Goal: Task Accomplishment & Management: Complete application form

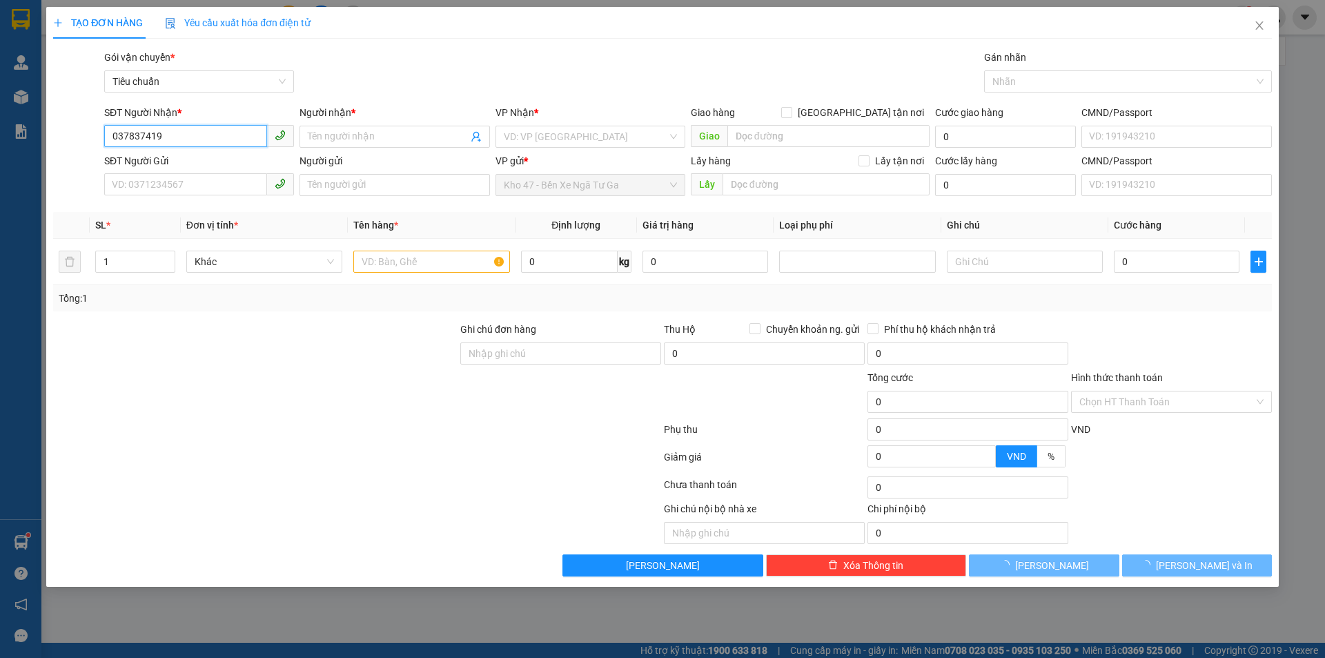
type input "0378374197"
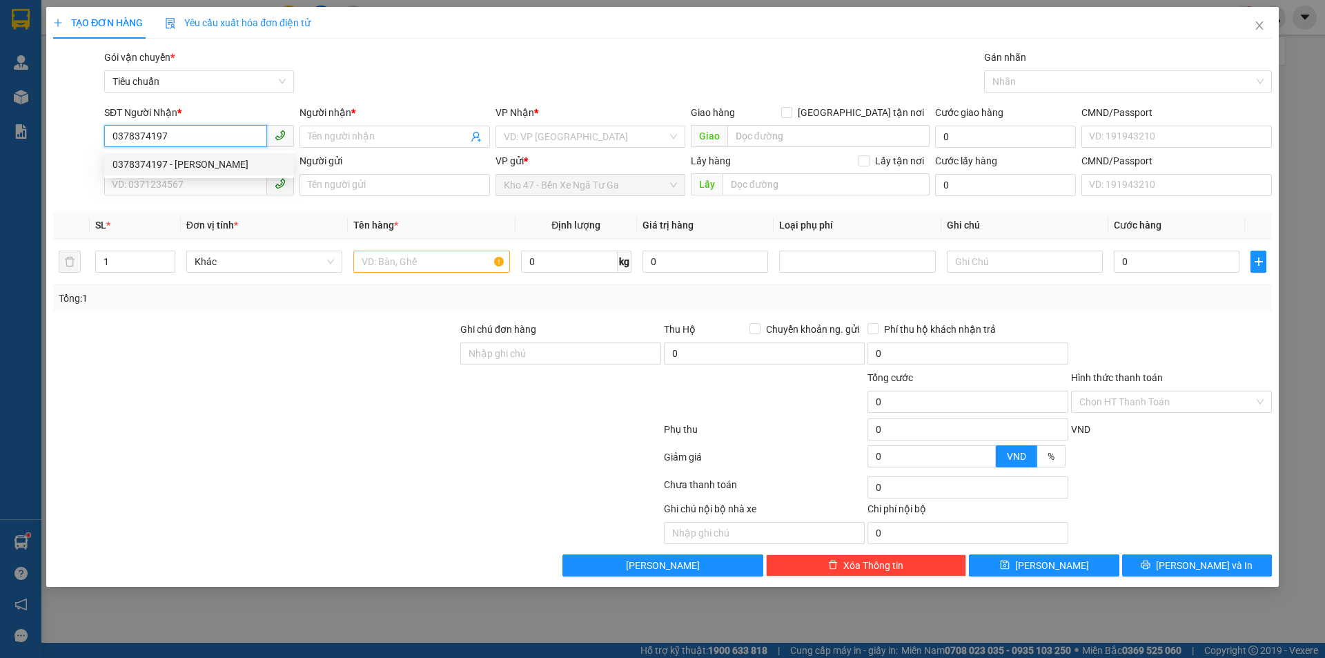
click at [223, 167] on div "0378374197 - [PERSON_NAME]" at bounding box center [198, 164] width 173 height 15
type input "C XUYẾN"
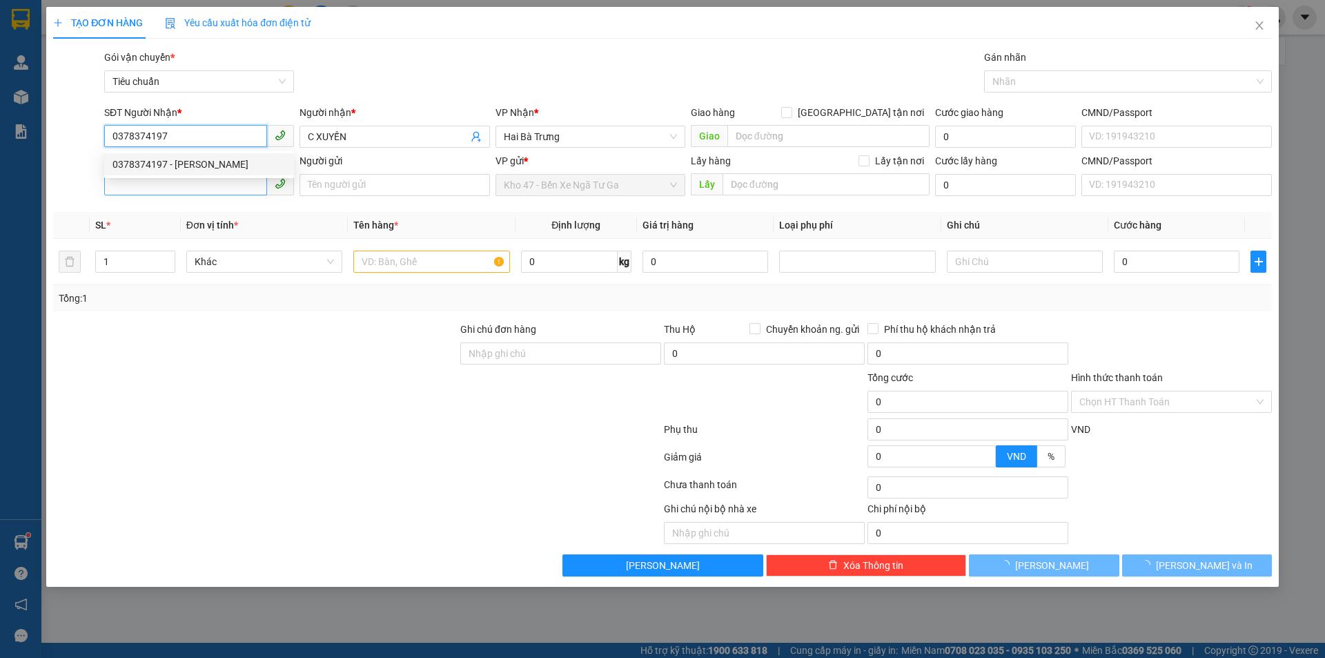
type input "0378374197"
type input "50.000"
click at [221, 187] on input "SĐT Người Gửi" at bounding box center [185, 184] width 163 height 22
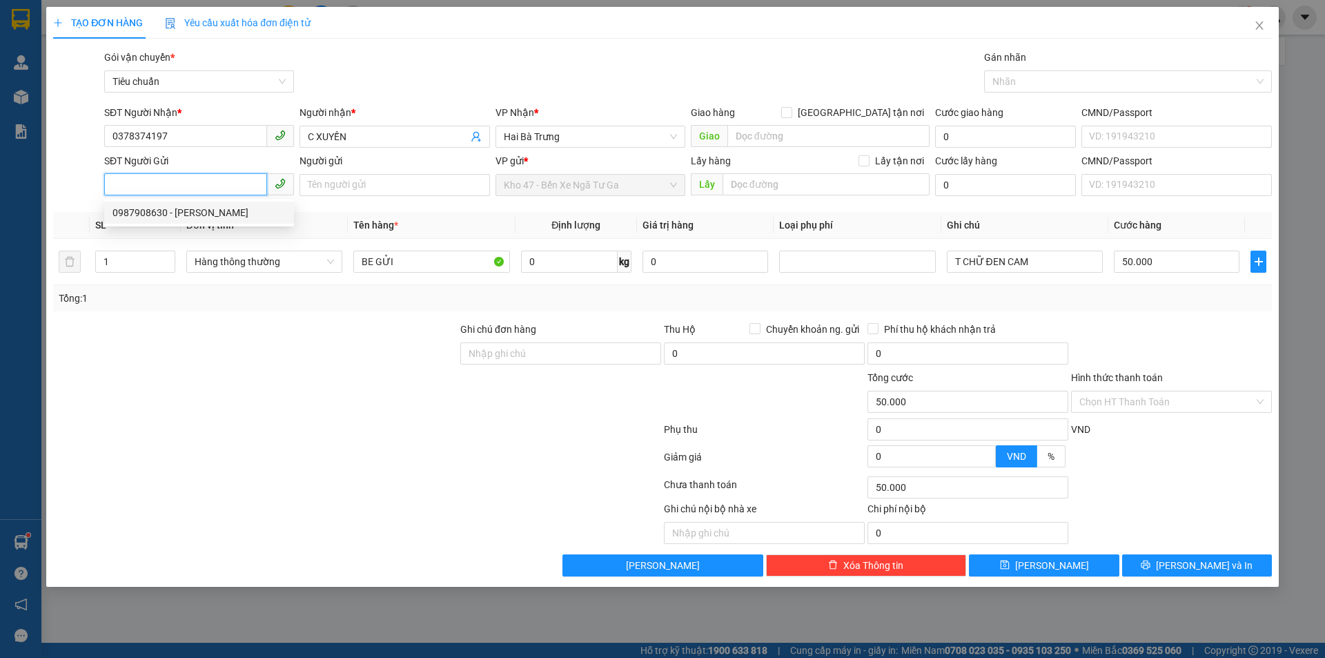
click at [230, 215] on div "0987908630 - [PERSON_NAME]" at bounding box center [198, 212] width 173 height 15
type input "0987908630"
type input "C HƯƠNG"
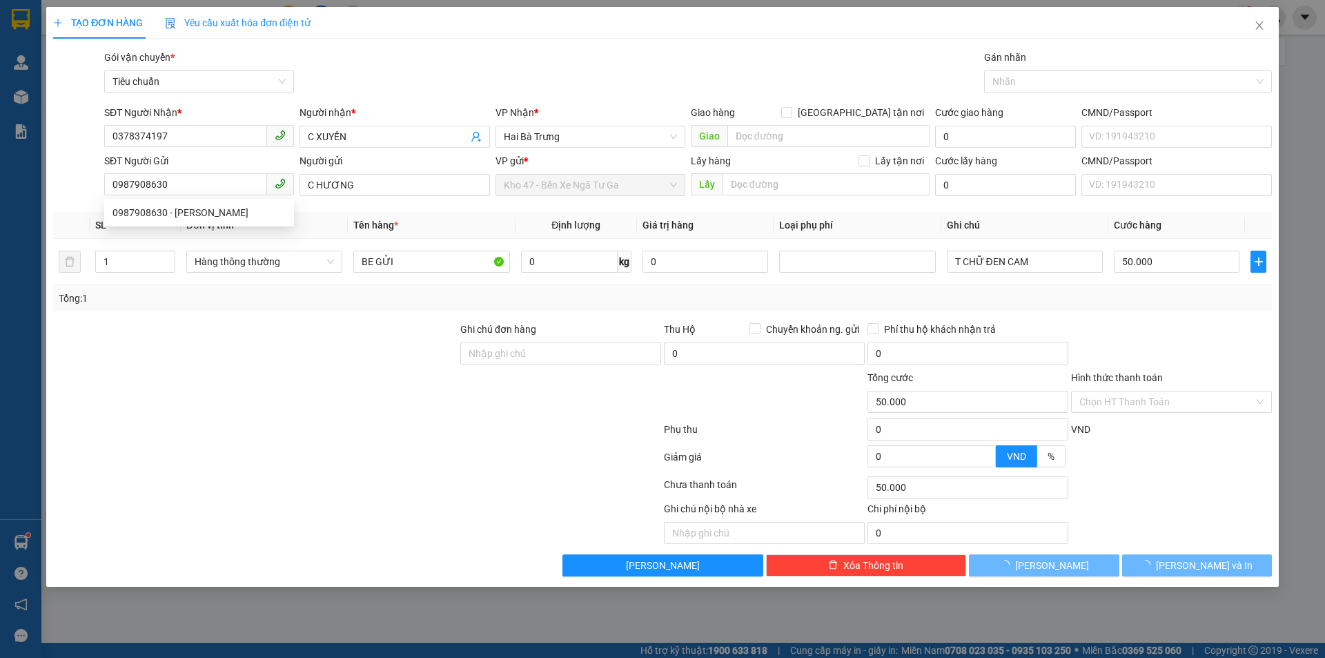
click at [264, 415] on div at bounding box center [255, 394] width 407 height 48
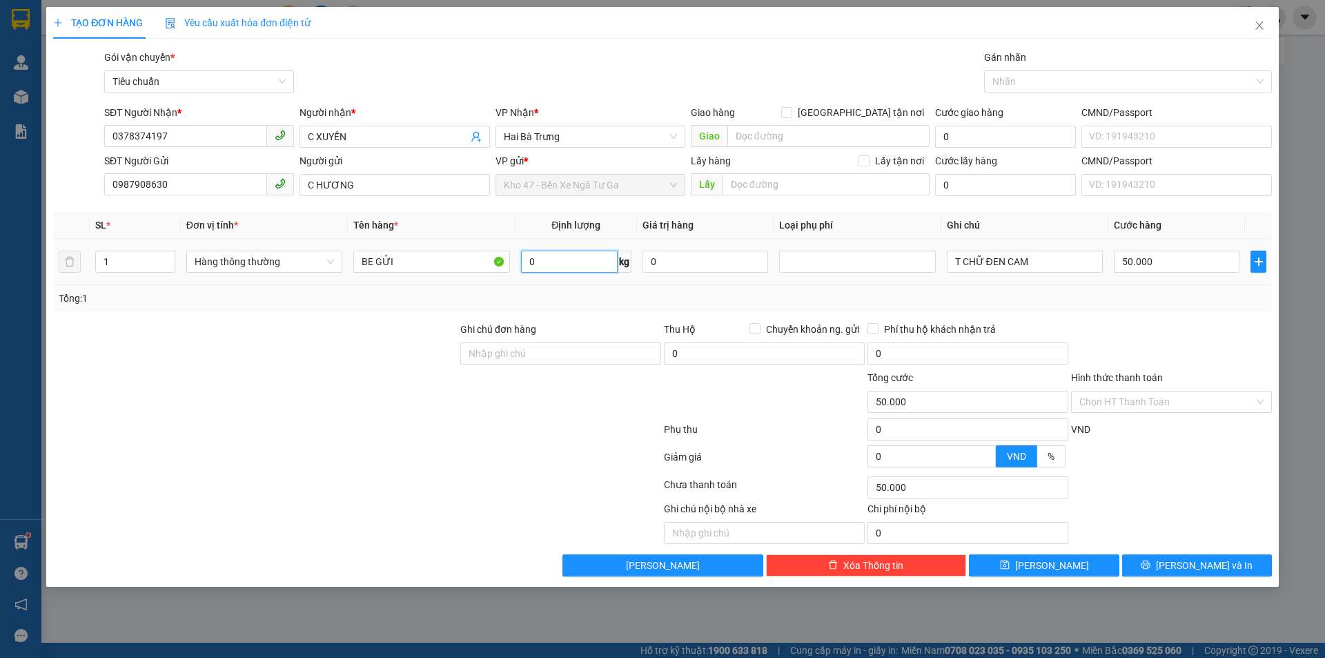
click at [549, 265] on input "0" at bounding box center [569, 261] width 97 height 22
type input "10"
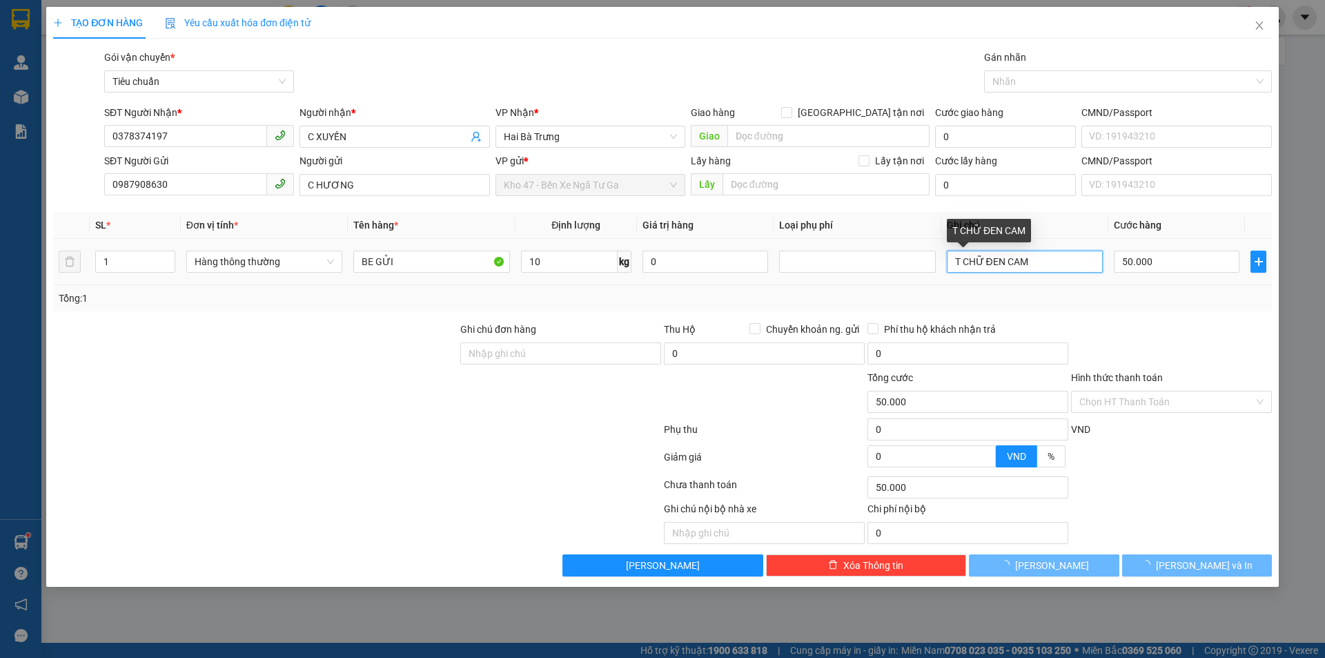
click at [1053, 262] on input "T CHỮ ĐEN CAM" at bounding box center [1025, 261] width 156 height 22
type input "T CHỮ ĐEN CA"
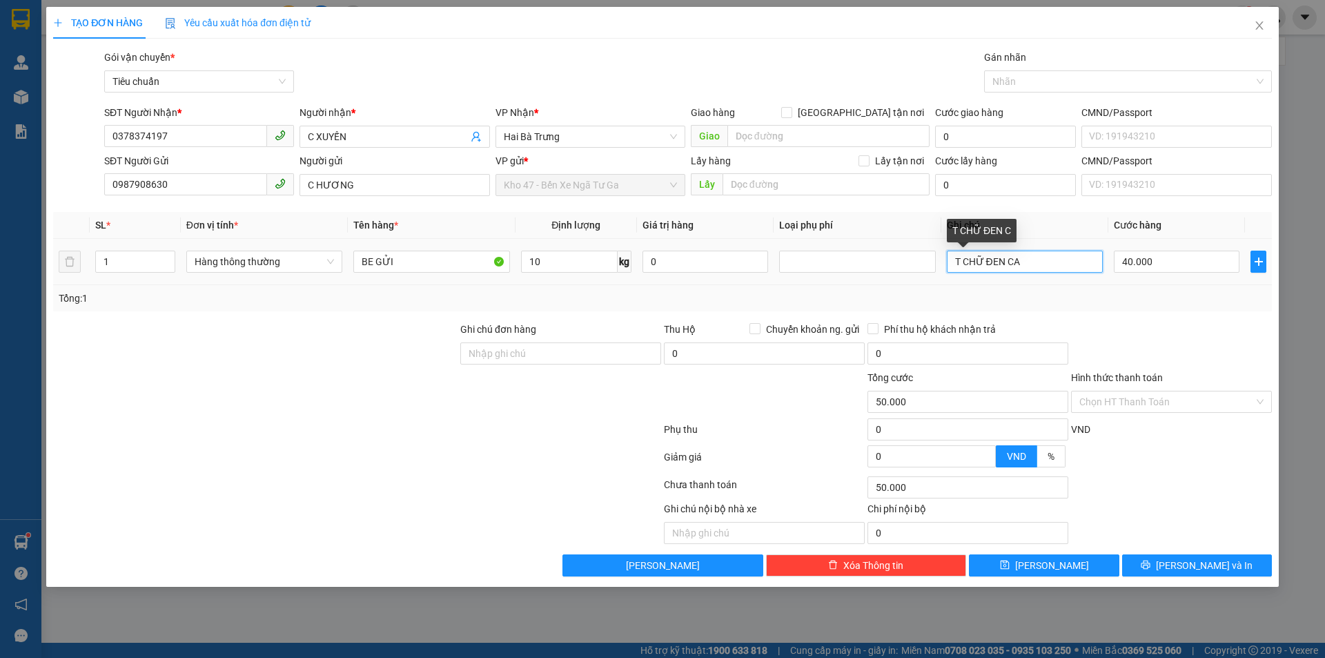
type input "40.000"
type input "T CHỮ ĐEN C"
type input "40.000"
type input "T CHỮ ĐEN BKV"
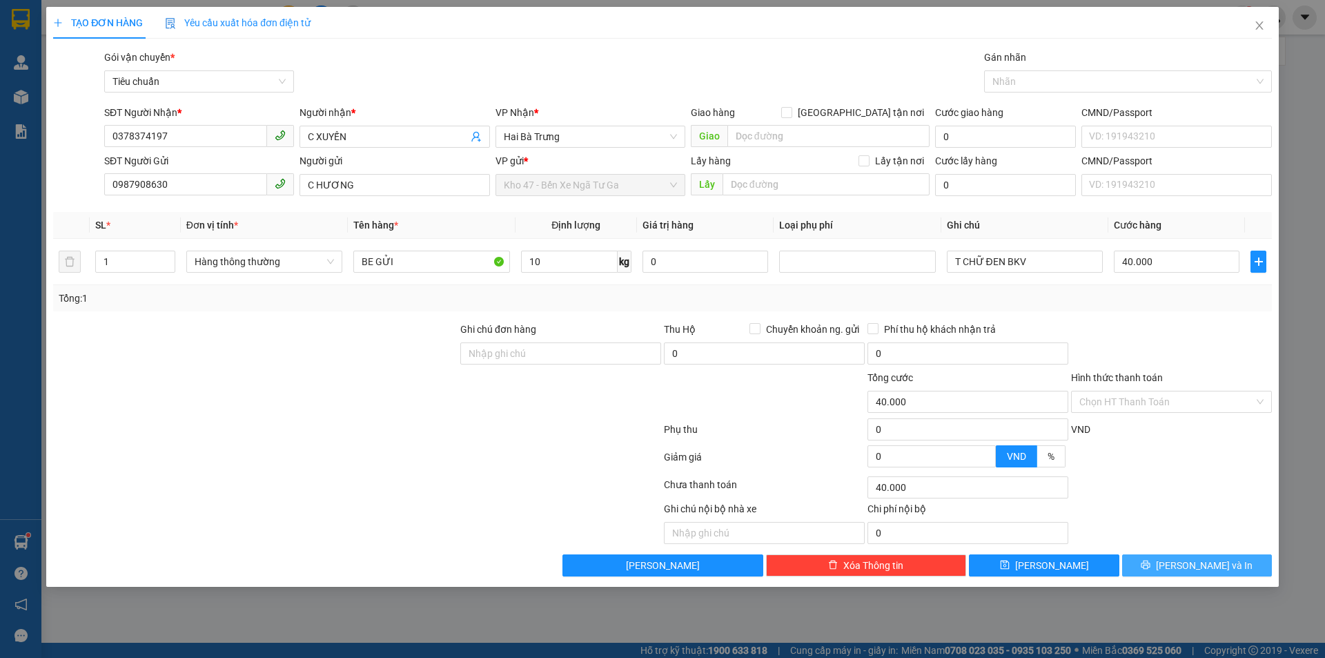
click at [1203, 562] on span "[PERSON_NAME] và In" at bounding box center [1204, 565] width 97 height 15
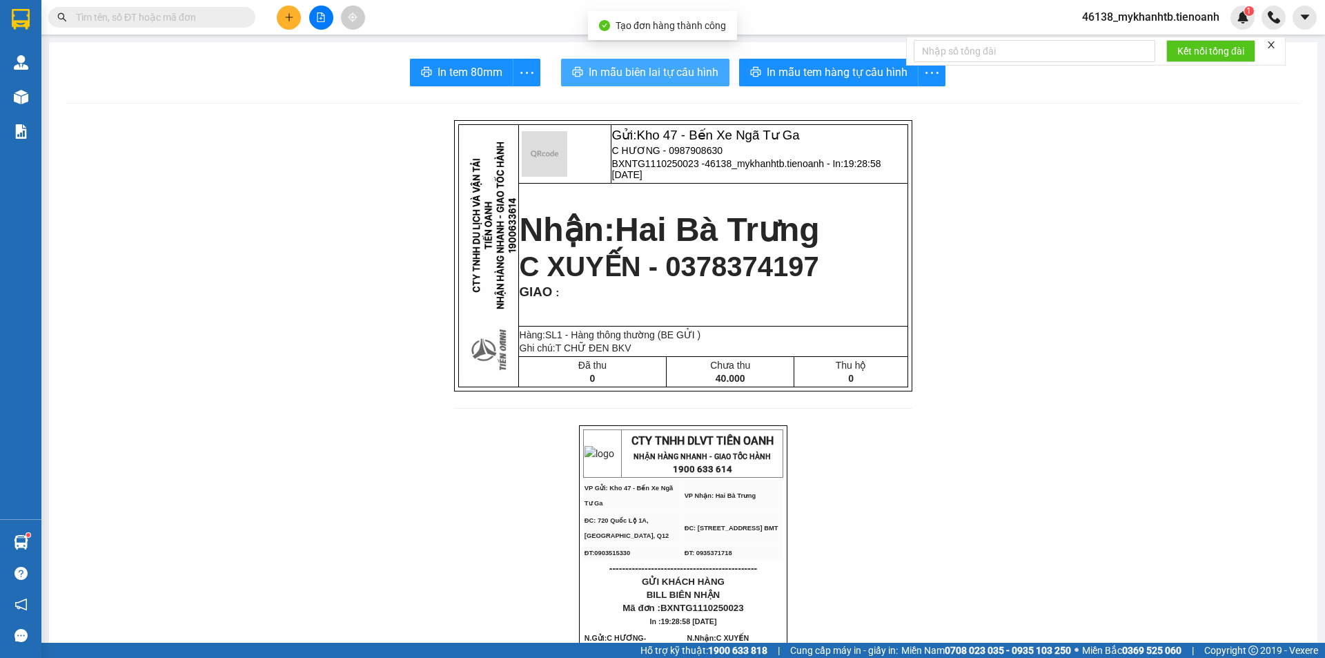
click at [660, 66] on span "In mẫu biên lai tự cấu hình" at bounding box center [654, 71] width 130 height 17
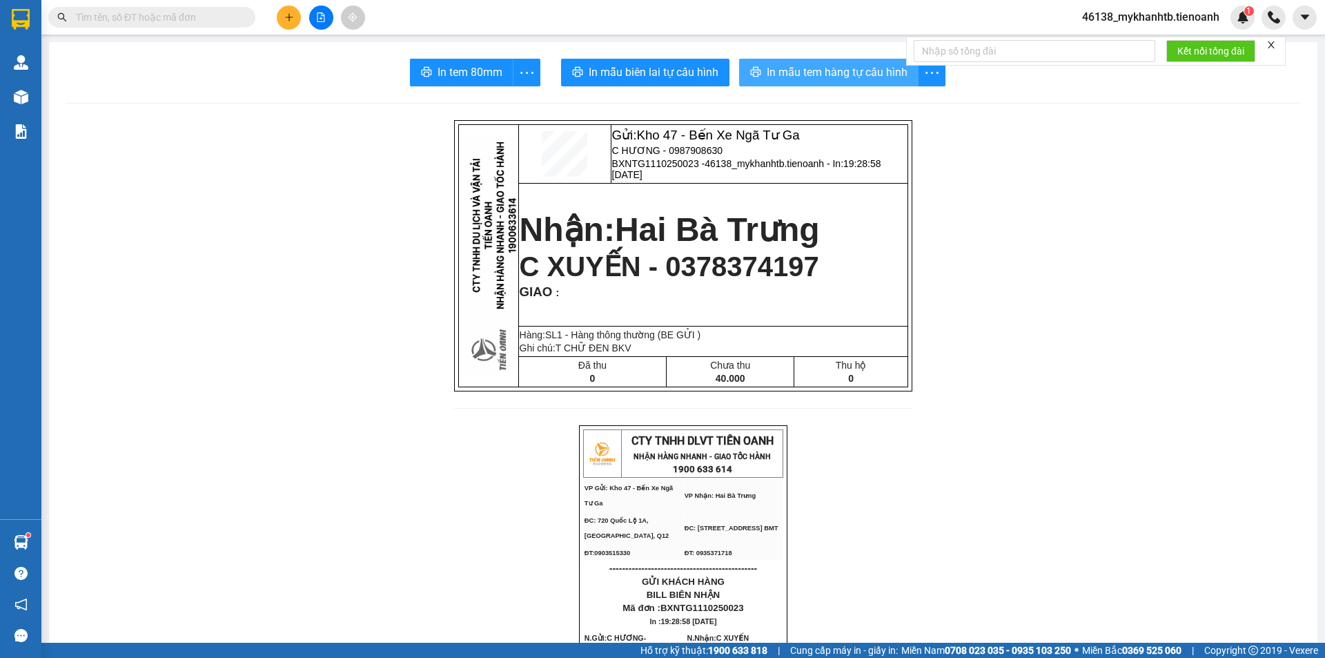
click at [825, 69] on span "In mẫu tem hàng tự cấu hình" at bounding box center [837, 71] width 141 height 17
click at [291, 21] on icon "plus" at bounding box center [289, 17] width 10 height 10
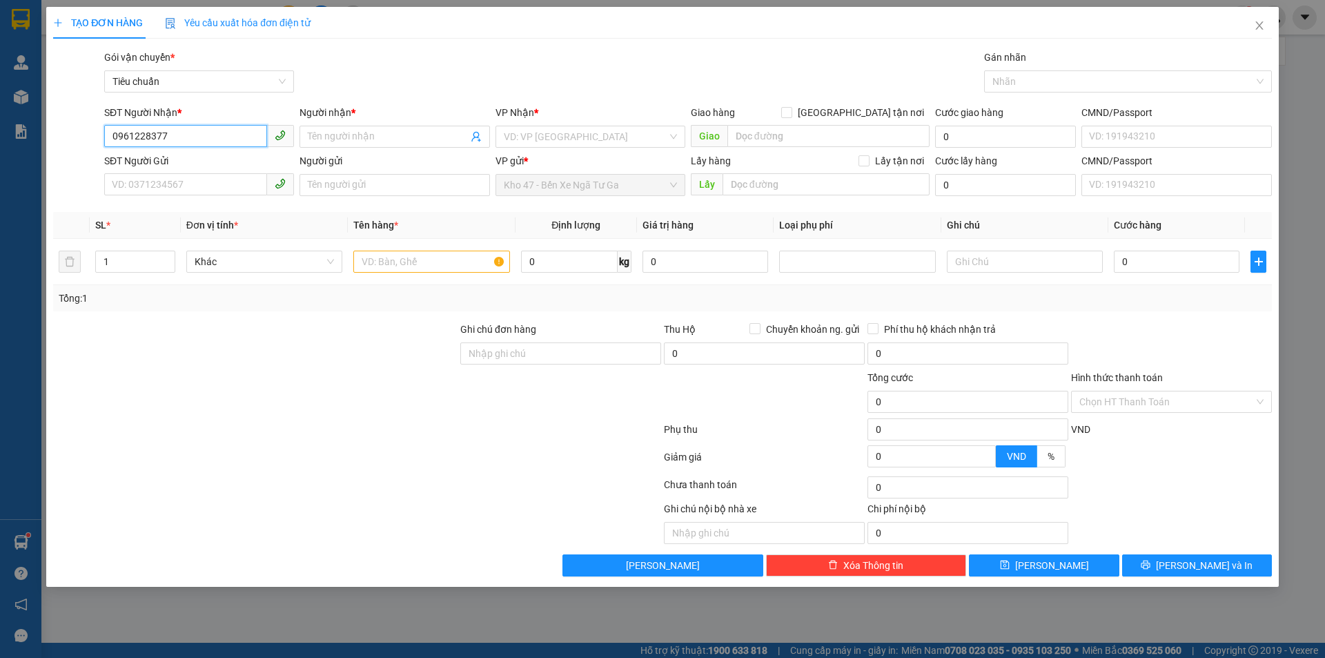
type input "0961228377"
click at [440, 125] on div "Người nhận *" at bounding box center [394, 115] width 190 height 21
click at [438, 137] on input "Người nhận *" at bounding box center [387, 136] width 159 height 15
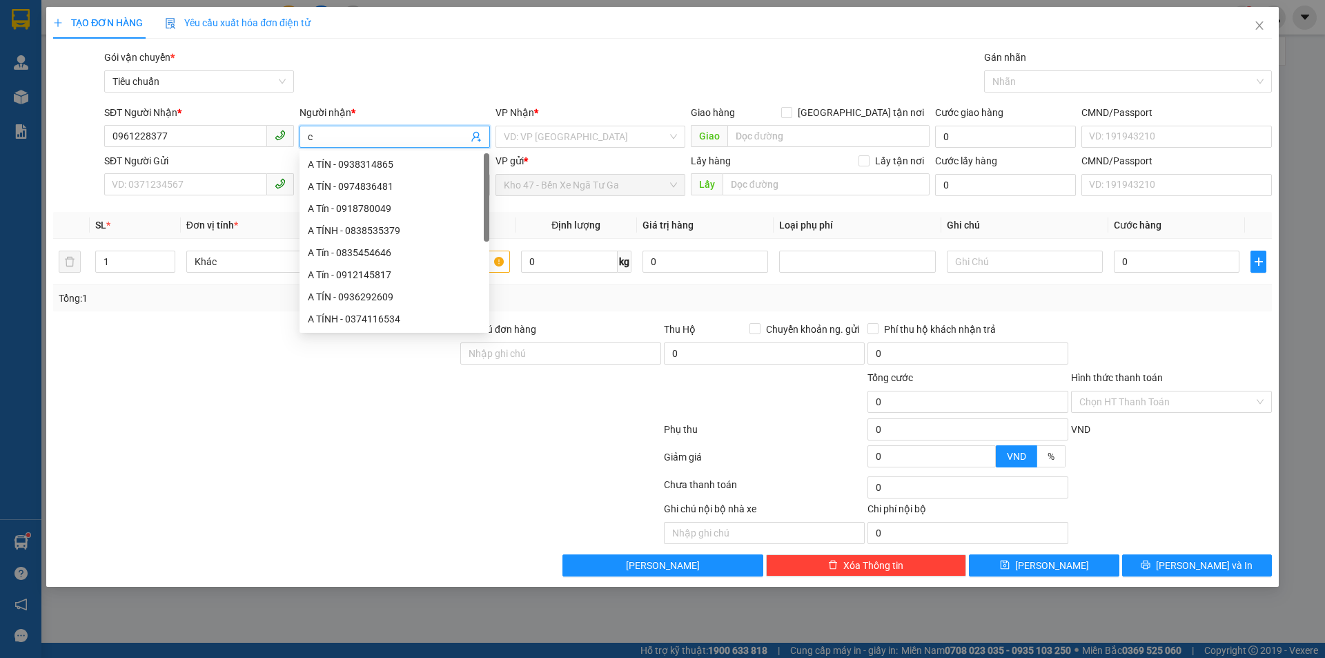
type input "c"
type input "[PERSON_NAME]"
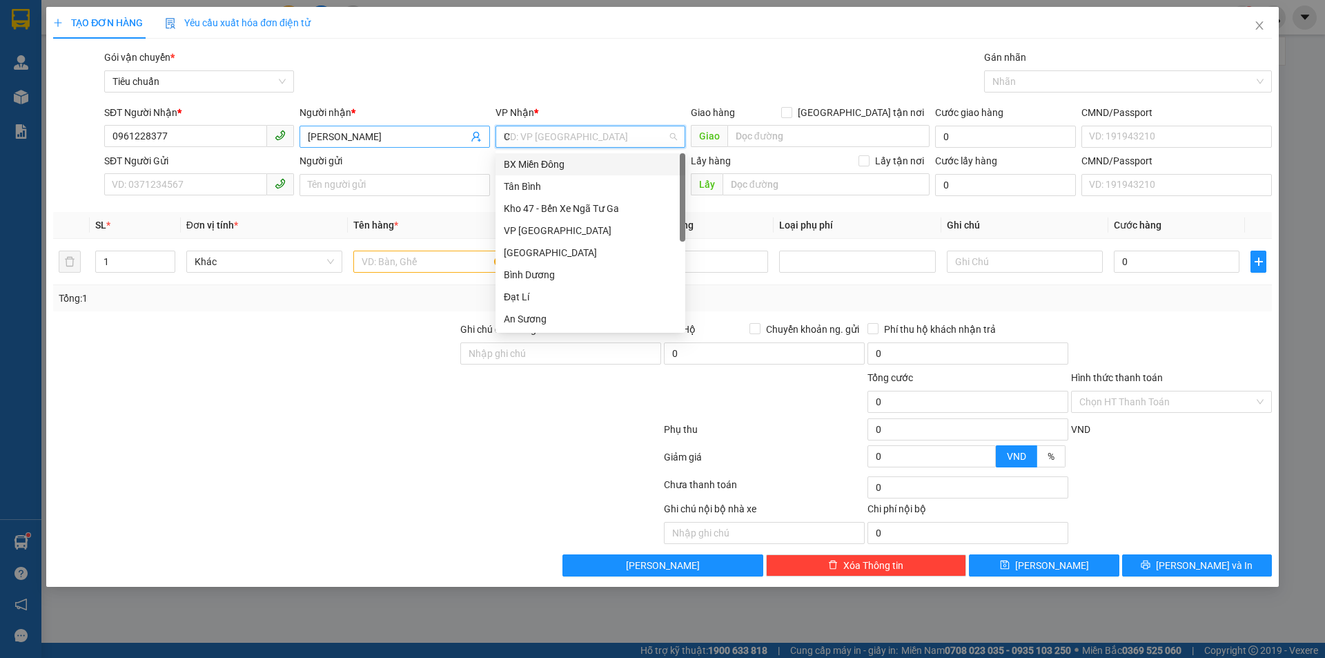
type input "CK"
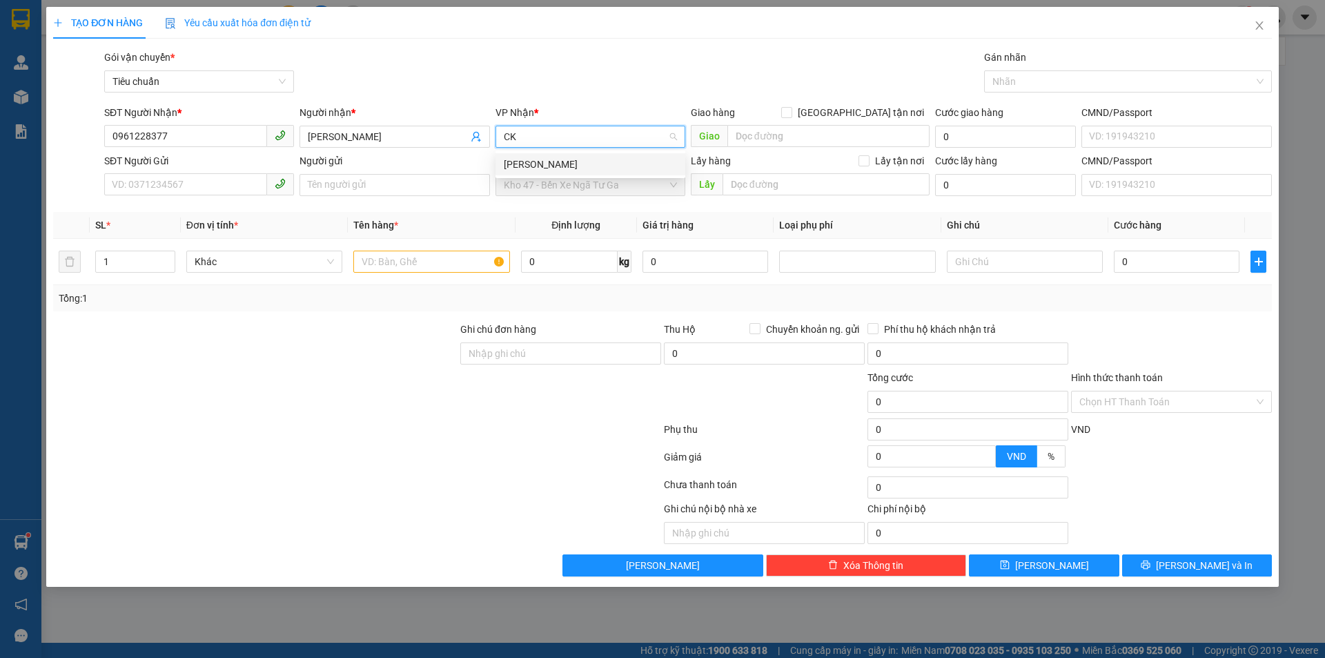
click at [520, 173] on div "[PERSON_NAME]" at bounding box center [590, 164] width 190 height 22
click at [131, 190] on input "SĐT Người Gửi" at bounding box center [185, 184] width 163 height 22
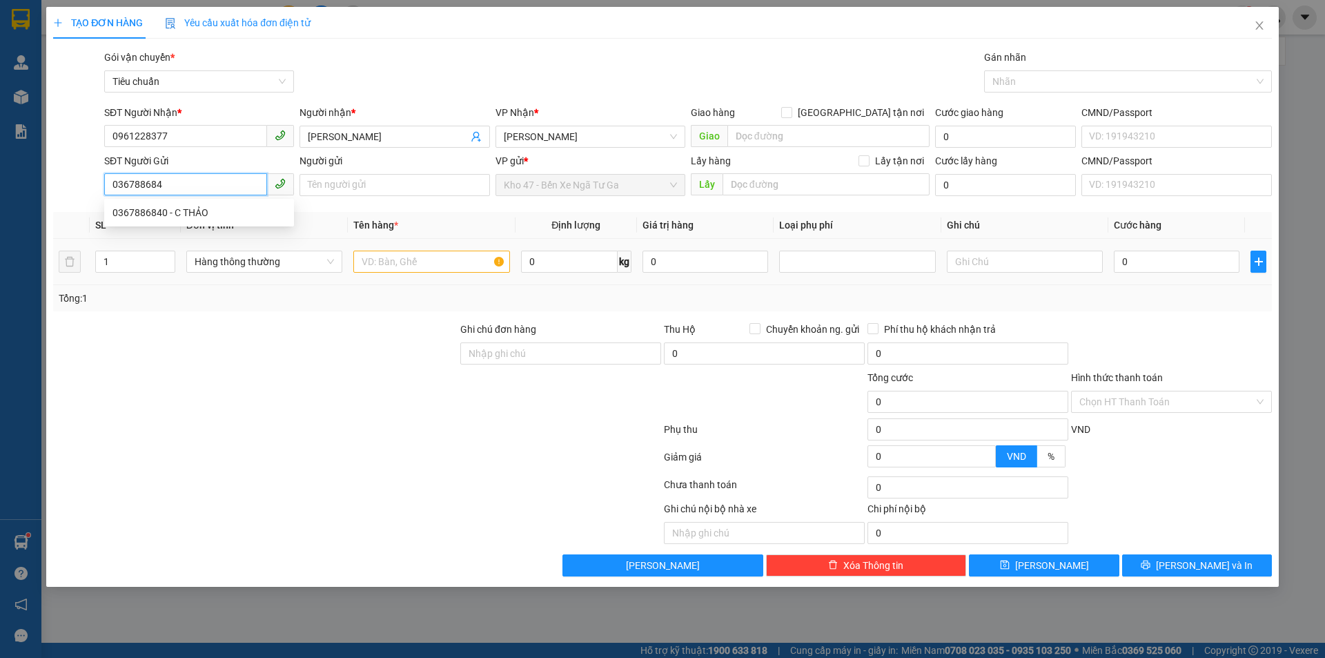
type input "0367886840"
click at [202, 209] on div "0367886840 - C THẢO" at bounding box center [198, 212] width 173 height 15
type input "C THẢO"
type input "400.000"
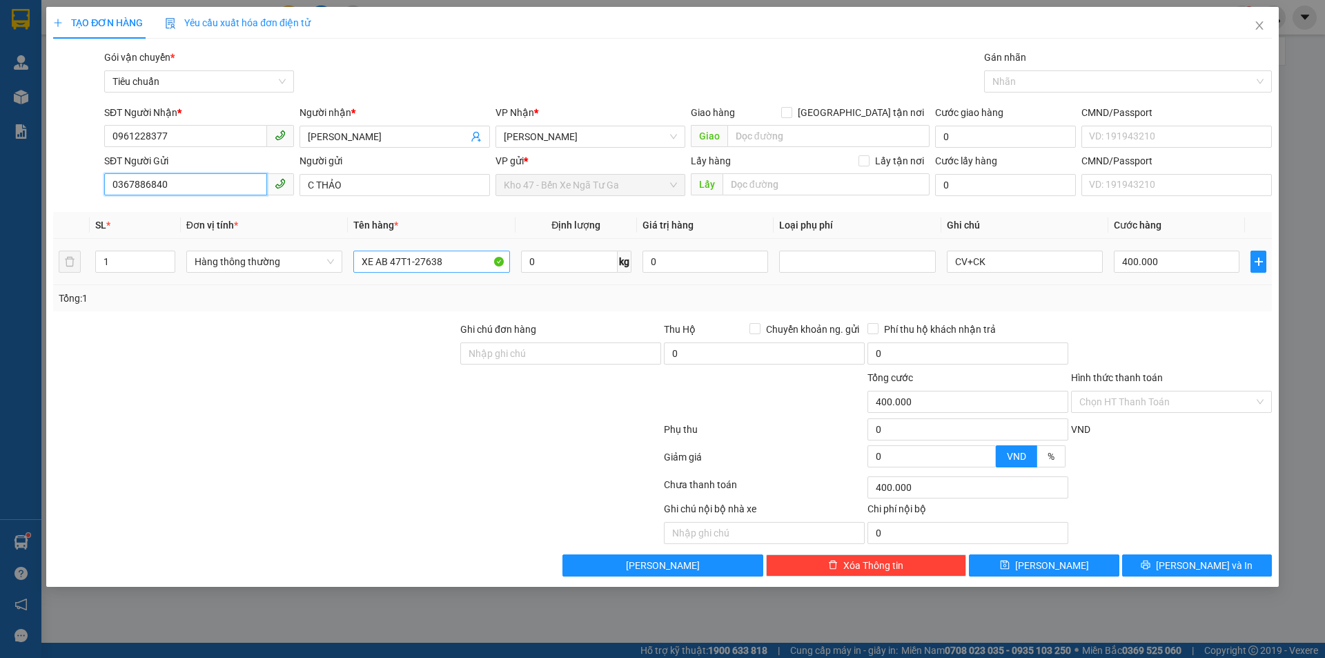
type input "0367886840"
click at [464, 262] on input "XE AB 47T1-27638" at bounding box center [431, 261] width 156 height 22
type input "IPAD KHÔNG KÊ KHAI"
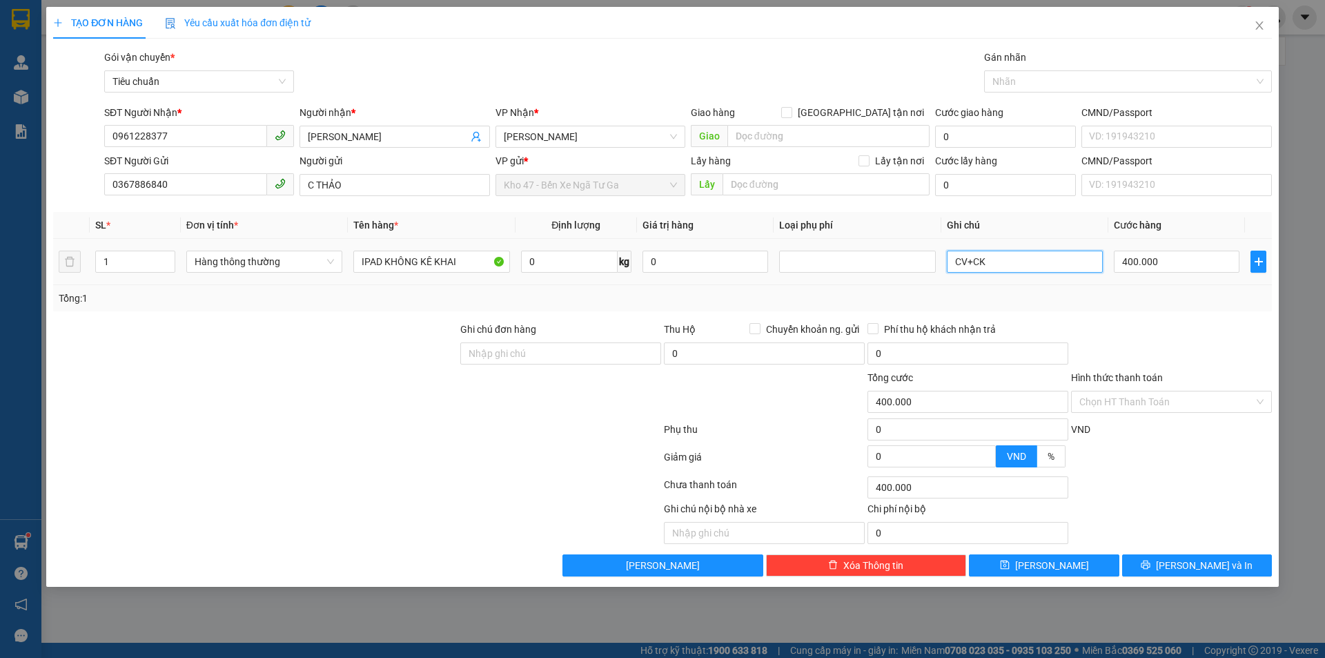
click at [1015, 263] on input "CV+CK" at bounding box center [1025, 261] width 156 height 22
type input "H BỌC VÀNG"
type input "5"
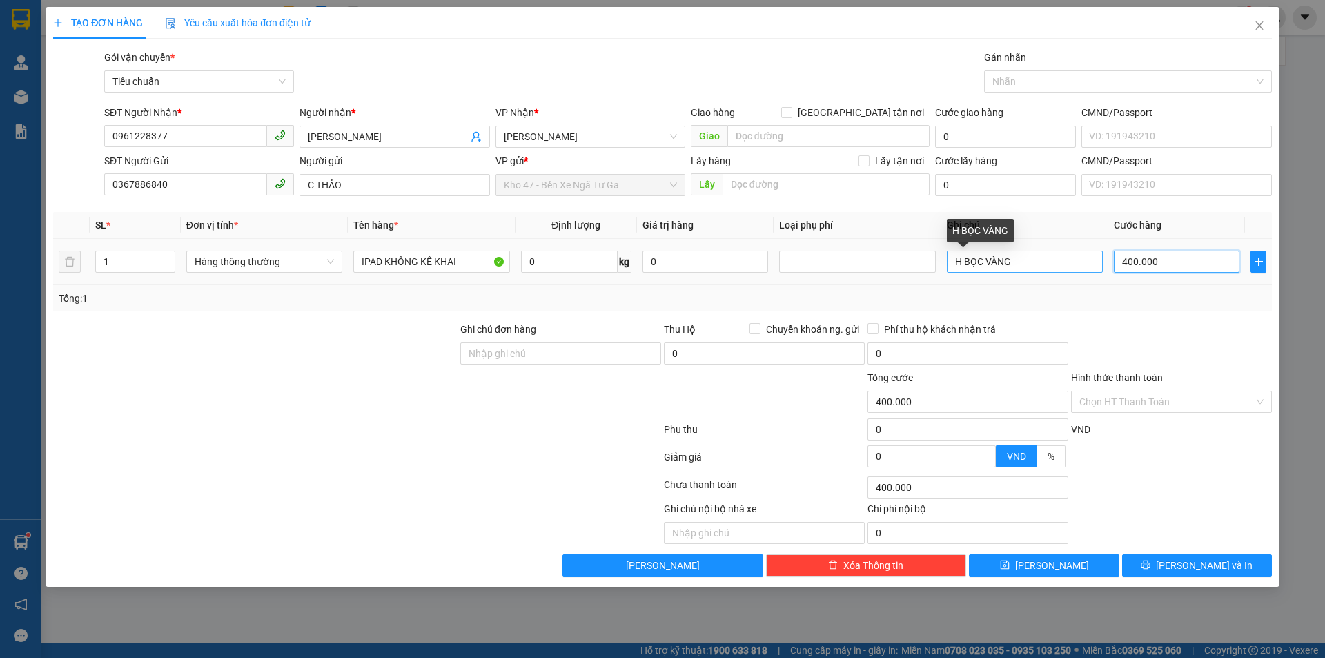
type input "5"
type input "50"
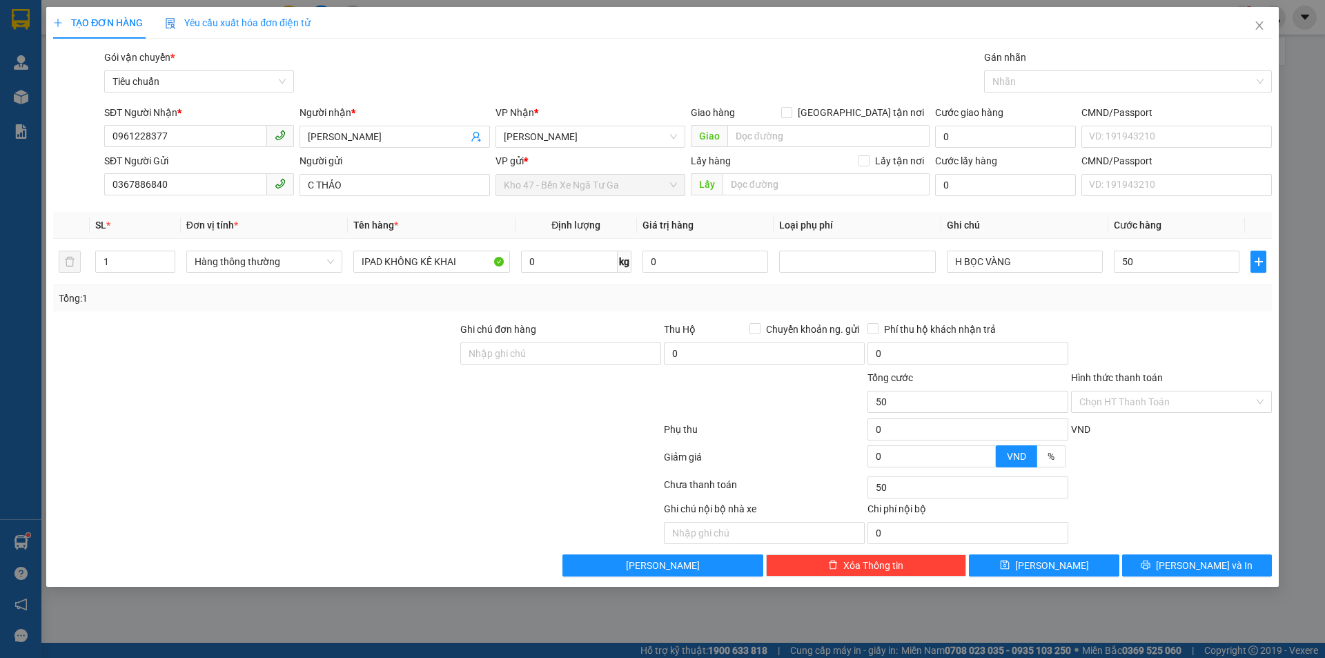
type input "50.000"
click at [1085, 340] on div at bounding box center [1172, 346] width 204 height 48
click at [1195, 570] on span "[PERSON_NAME] và In" at bounding box center [1204, 565] width 97 height 15
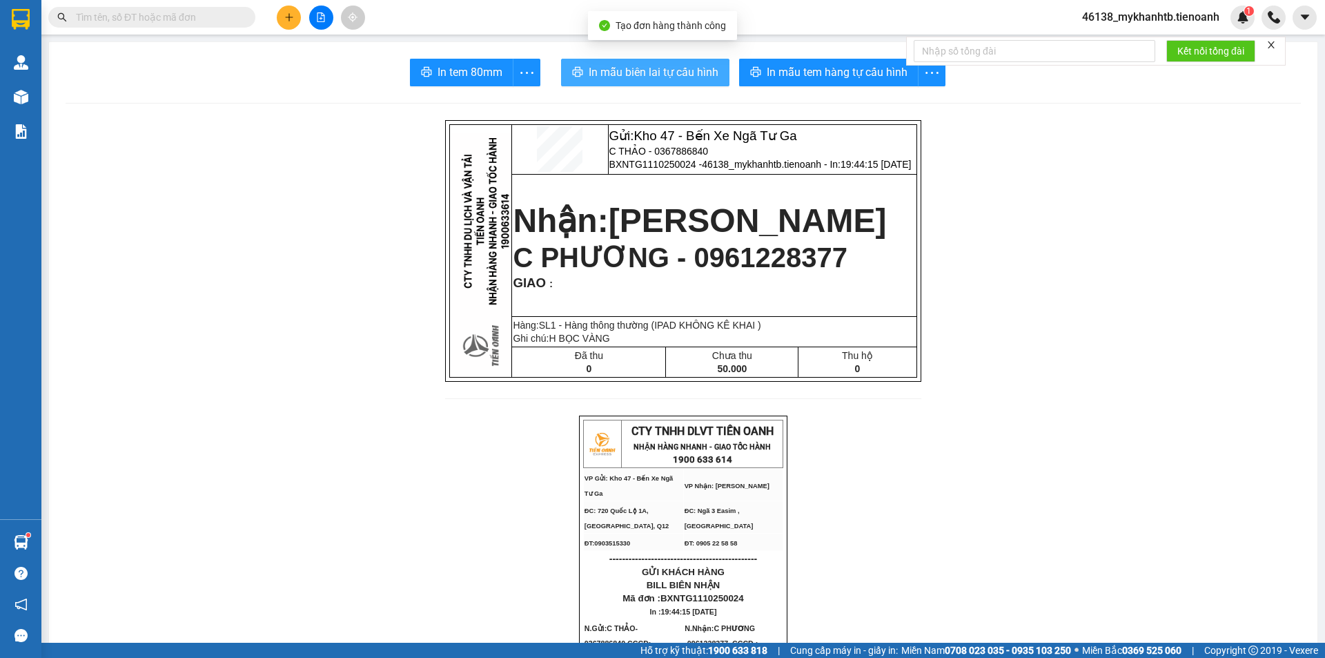
click at [633, 75] on span "In mẫu biên lai tự cấu hình" at bounding box center [654, 71] width 130 height 17
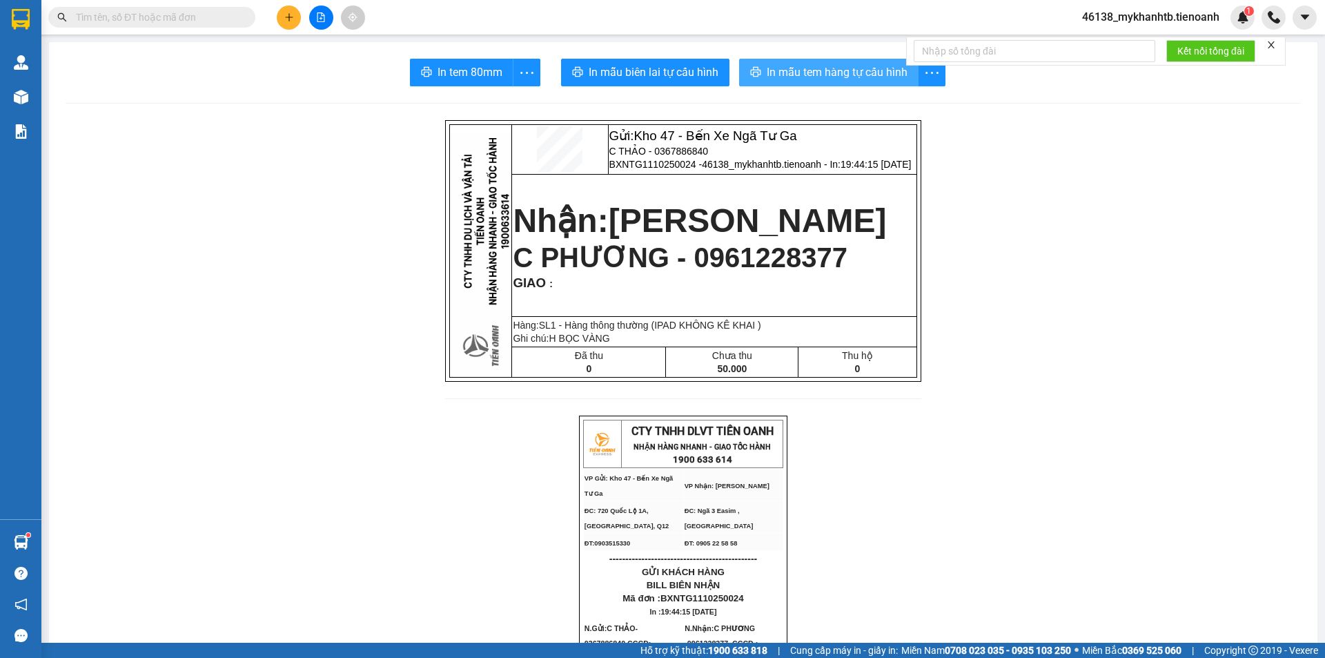
click at [845, 77] on span "In mẫu tem hàng tự cấu hình" at bounding box center [837, 71] width 141 height 17
click at [291, 26] on button at bounding box center [289, 18] width 24 height 24
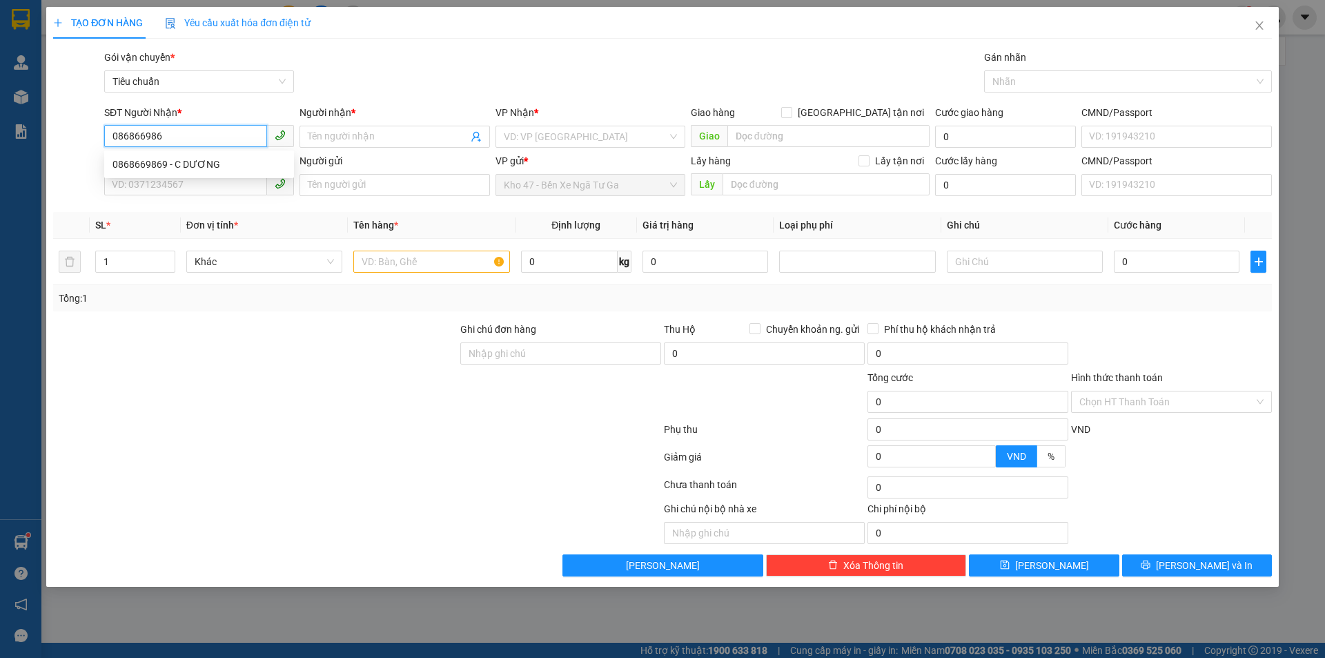
type input "0868669869"
click at [214, 161] on div "0868669869 - C DƯƠNG" at bounding box center [198, 164] width 173 height 15
type input "C DƯƠNG"
type input "0868669869"
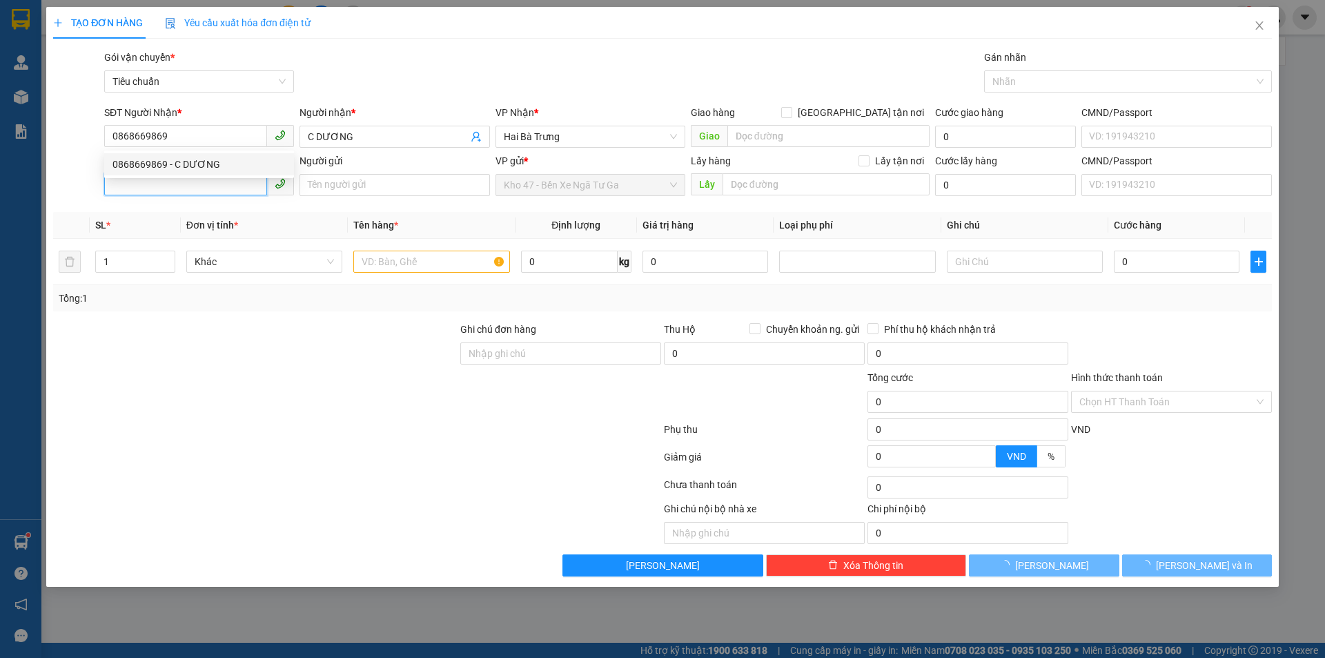
click at [209, 186] on input "SĐT Người Gửi" at bounding box center [185, 184] width 163 height 22
type input "40.000"
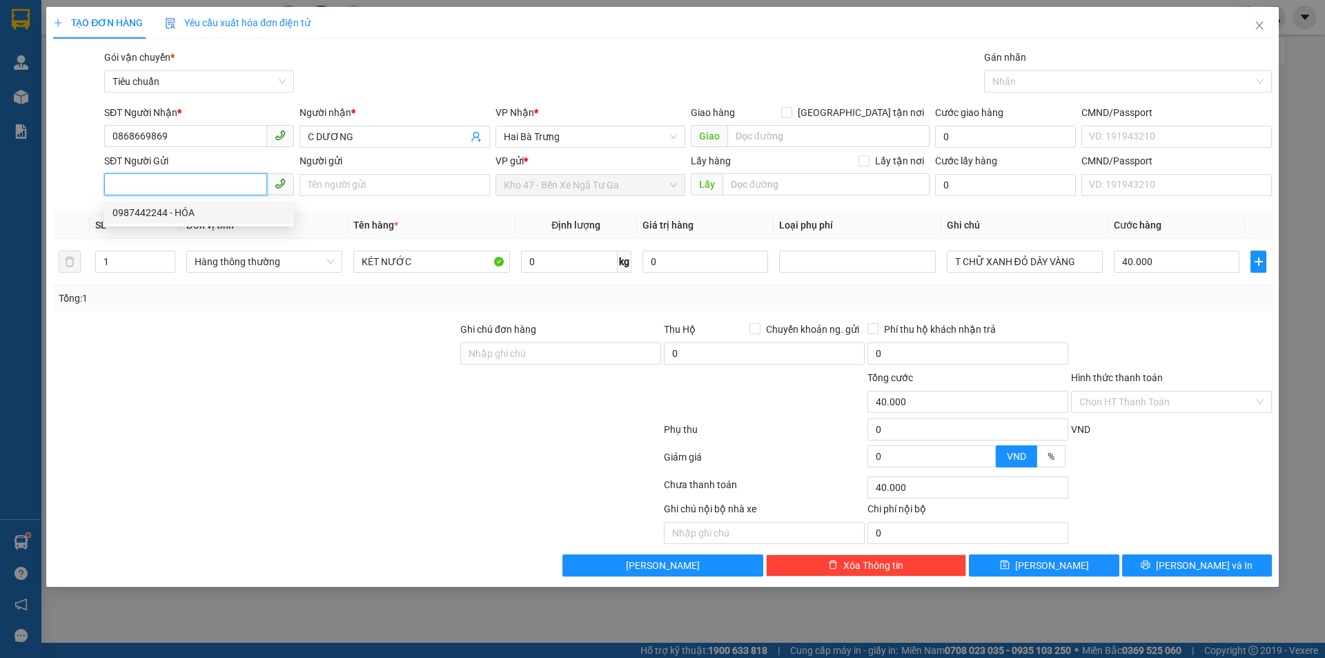
click at [235, 215] on div "0987442244 - HÓA" at bounding box center [198, 212] width 173 height 15
type input "0987442244"
type input "HÓA"
click at [270, 389] on div at bounding box center [255, 394] width 407 height 48
click at [549, 265] on input "0" at bounding box center [569, 261] width 97 height 22
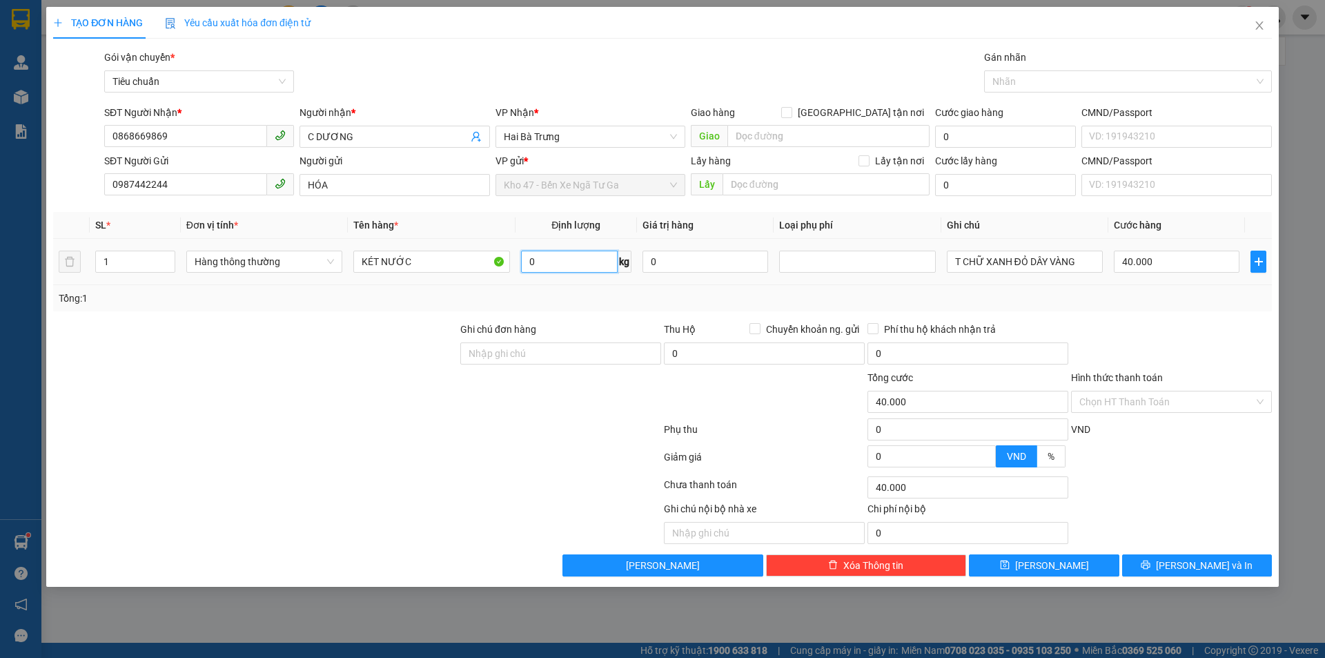
click at [587, 264] on input "0" at bounding box center [569, 261] width 97 height 22
type input "12"
drag, startPoint x: 647, startPoint y: 297, endPoint x: 1025, endPoint y: 258, distance: 380.9
click at [647, 297] on div "Tổng: 1" at bounding box center [663, 298] width 1208 height 15
type input "50.000"
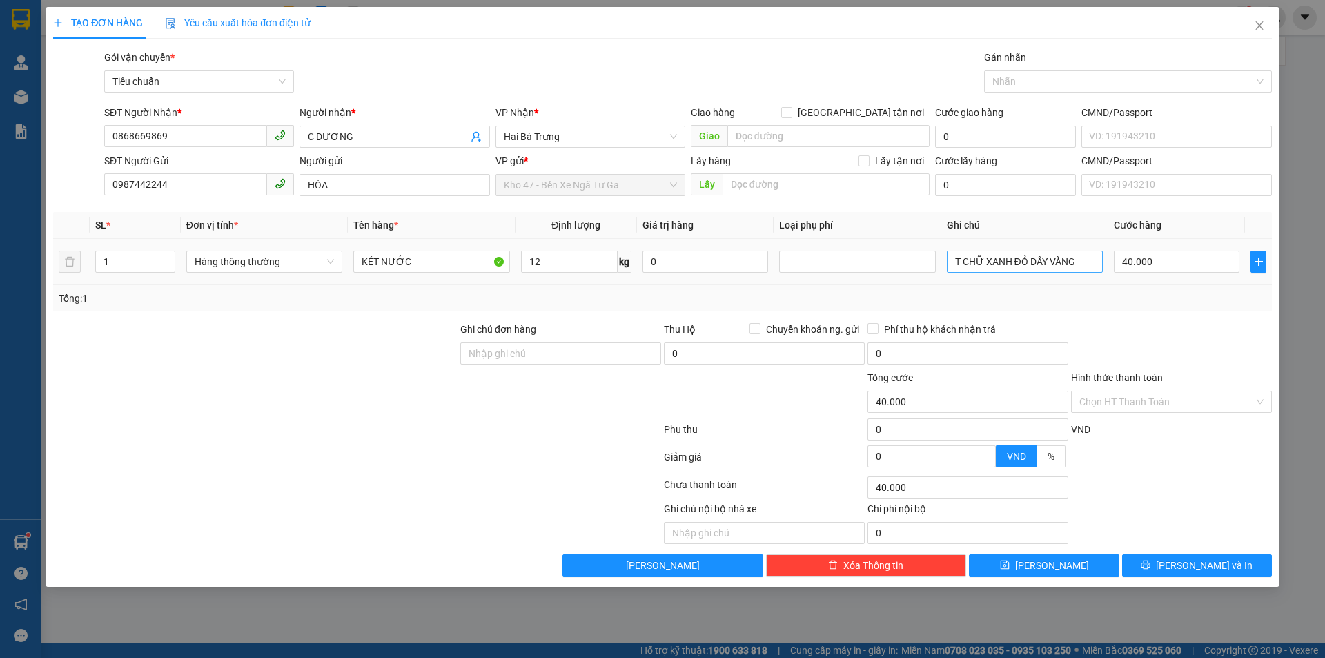
type input "50.000"
click at [1025, 258] on input "T CHỮ XANH ĐỎ DÂY VÀNG" at bounding box center [1025, 261] width 156 height 22
click at [1025, 257] on input "T CHỮ XANH ĐỎ DÂY VÀNG" at bounding box center [1025, 261] width 156 height 22
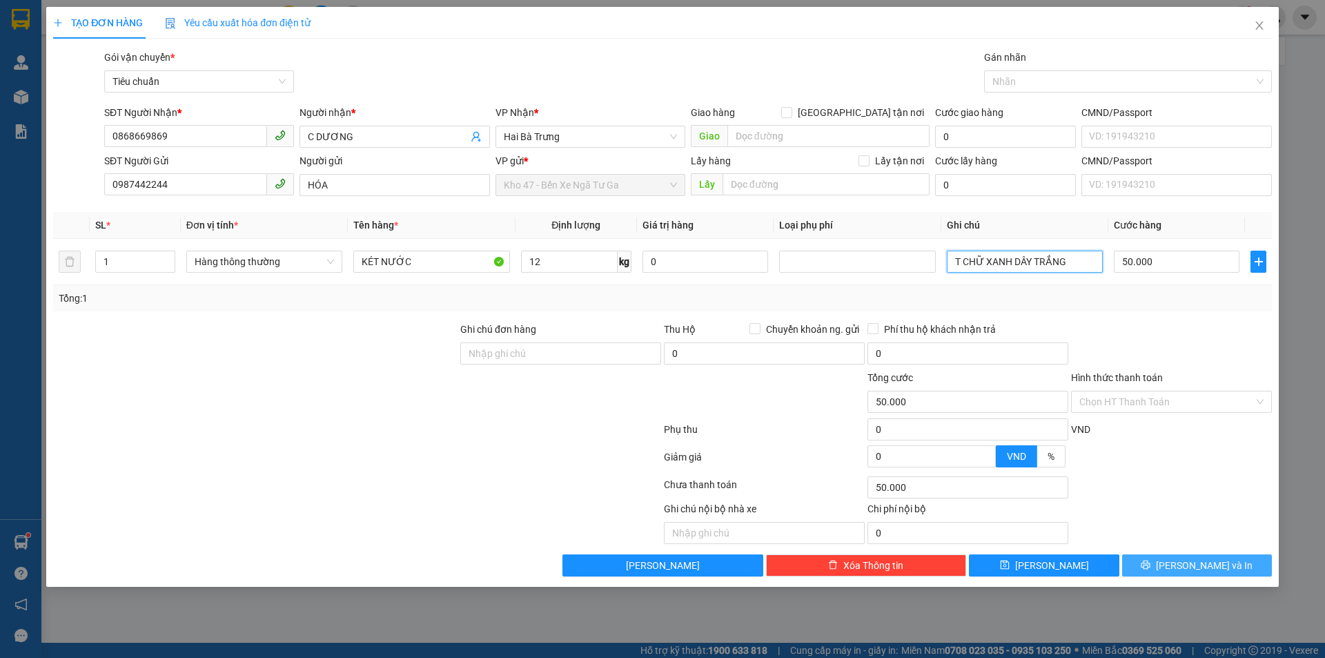
type input "T CHỮ XANH DÂY TRẮNG"
click at [1248, 575] on button "[PERSON_NAME] và In" at bounding box center [1197, 565] width 150 height 22
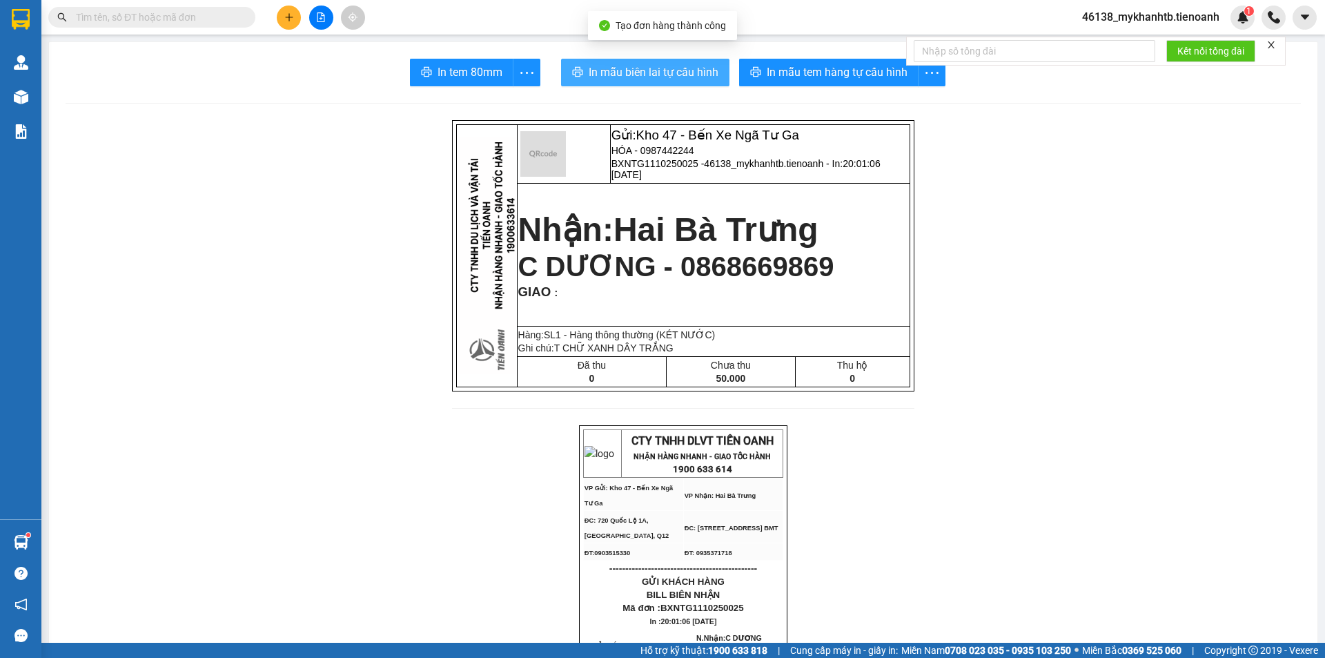
drag, startPoint x: 689, startPoint y: 77, endPoint x: 735, endPoint y: 48, distance: 53.6
click at [691, 77] on span "In mẫu biên lai tự cấu hình" at bounding box center [654, 71] width 130 height 17
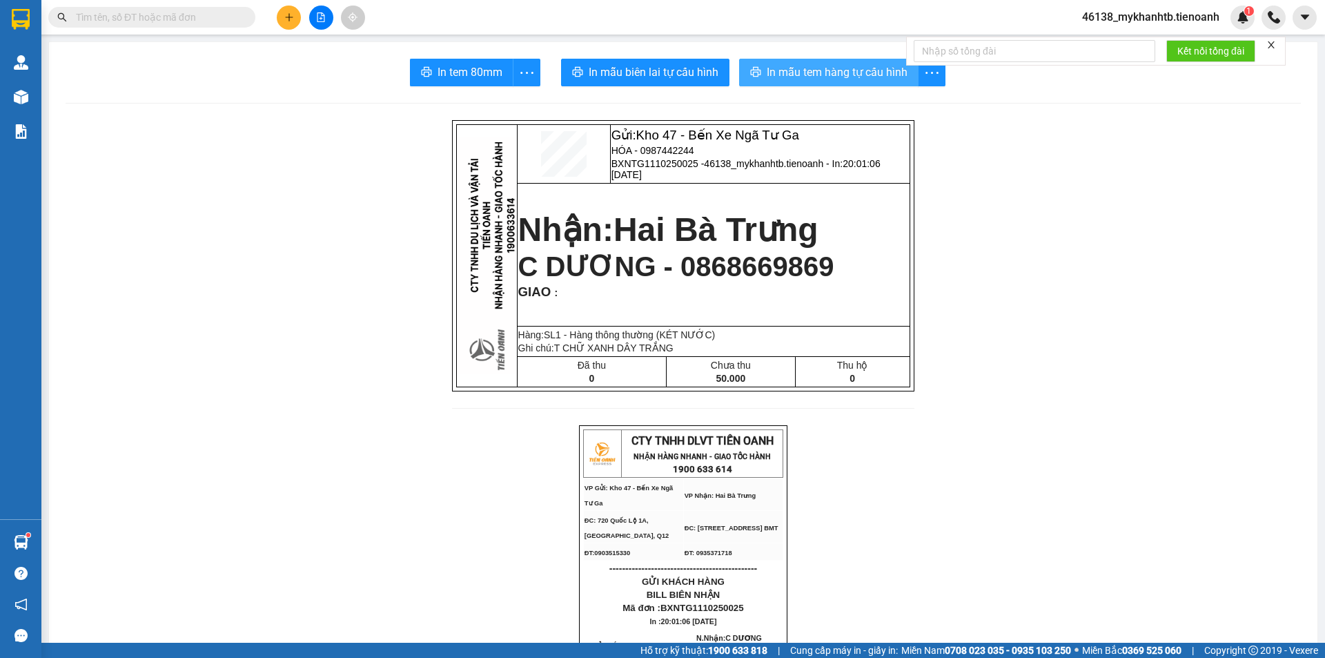
click at [756, 77] on icon "printer" at bounding box center [755, 71] width 11 height 11
